Goal: Task Accomplishment & Management: Use online tool/utility

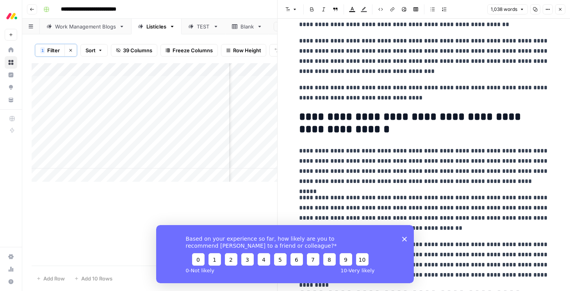
scroll to position [148, 0]
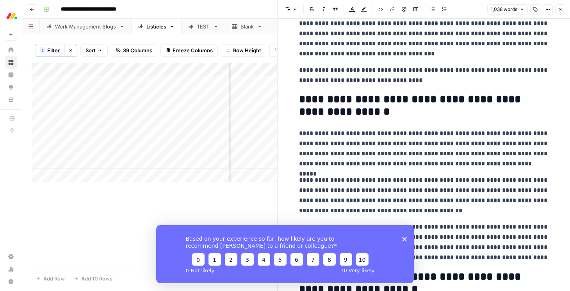
click at [401, 240] on div "Based on your experience so far, how likely are you to recommend [PERSON_NAME] …" at bounding box center [285, 254] width 258 height 58
click at [405, 241] on icon "Close survey" at bounding box center [404, 239] width 5 height 5
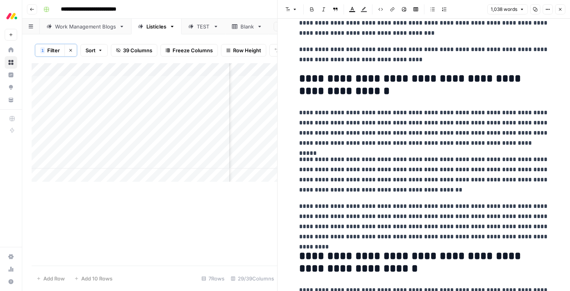
scroll to position [52, 0]
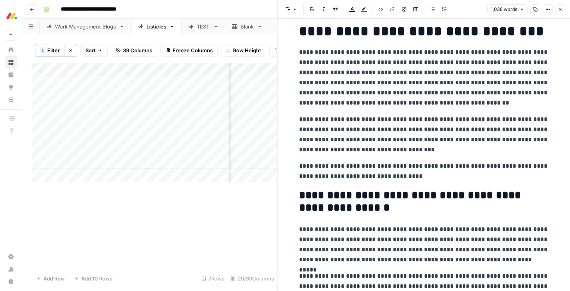
click at [563, 9] on button "Close" at bounding box center [560, 9] width 10 height 10
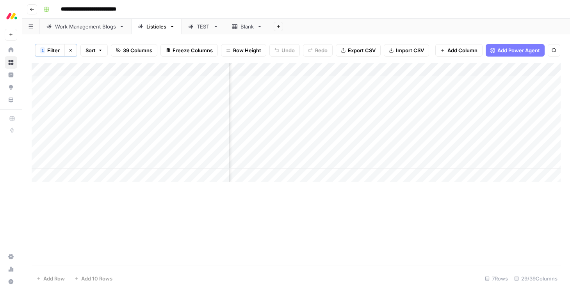
scroll to position [0, 1622]
click at [342, 83] on div "Add Column" at bounding box center [296, 122] width 529 height 119
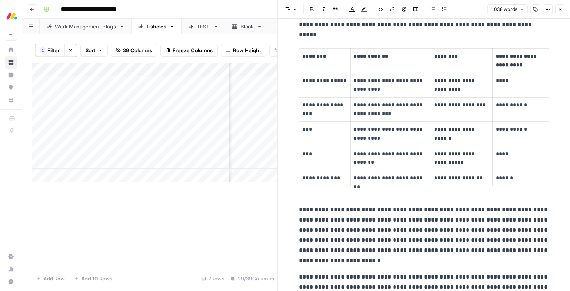
scroll to position [1241, 0]
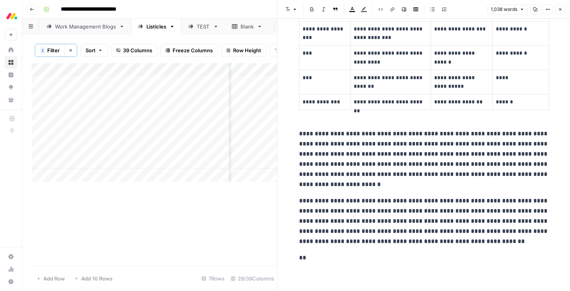
click at [560, 12] on button "Close" at bounding box center [560, 9] width 10 height 10
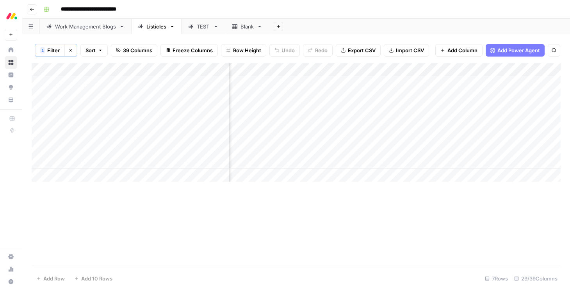
scroll to position [0, 1239]
click at [487, 84] on div "Add Column" at bounding box center [296, 122] width 529 height 119
click at [369, 100] on div "Add Column" at bounding box center [296, 122] width 529 height 119
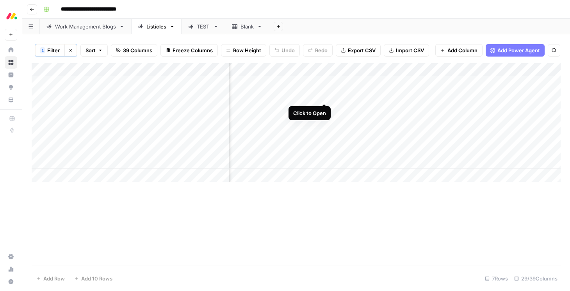
click at [322, 96] on div "Add Column" at bounding box center [296, 122] width 529 height 119
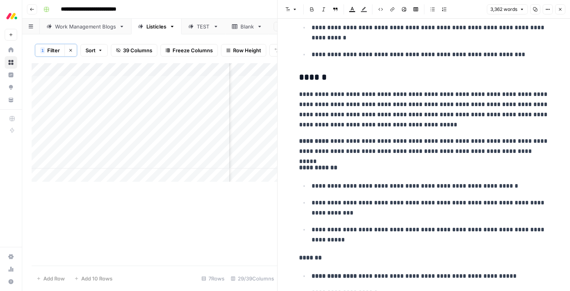
scroll to position [3125, 0]
